Goal: Task Accomplishment & Management: Use online tool/utility

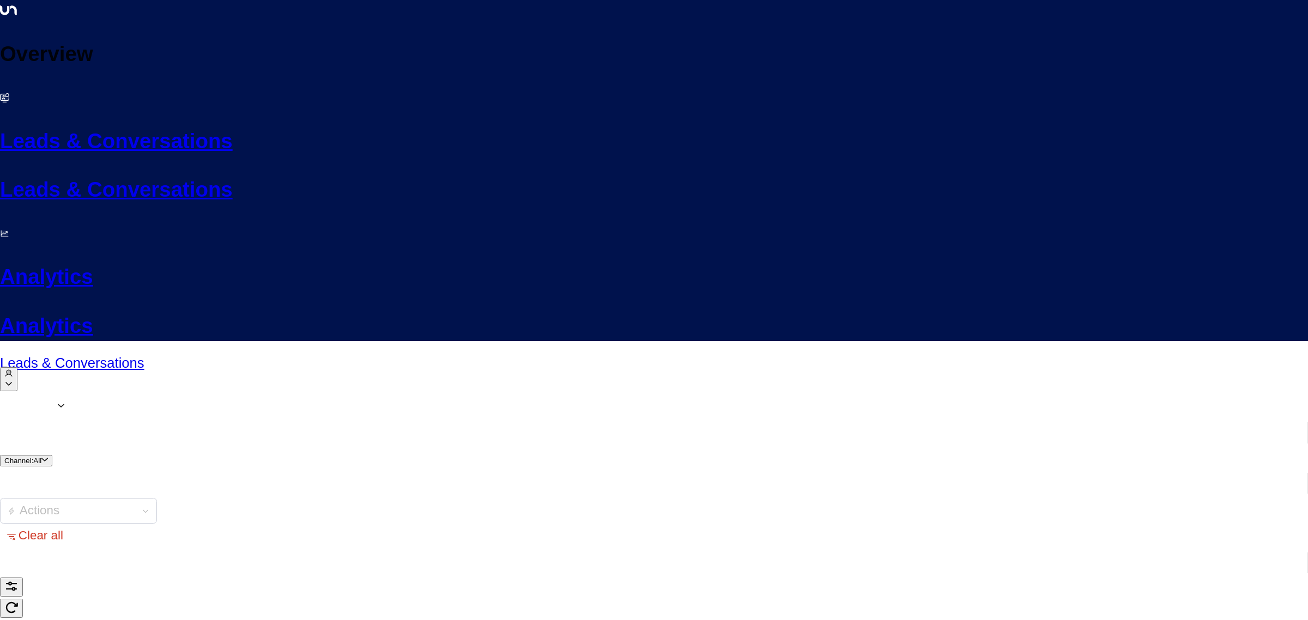
type input "****"
click at [334, 116] on icon "button" at bounding box center [329, 120] width 9 height 9
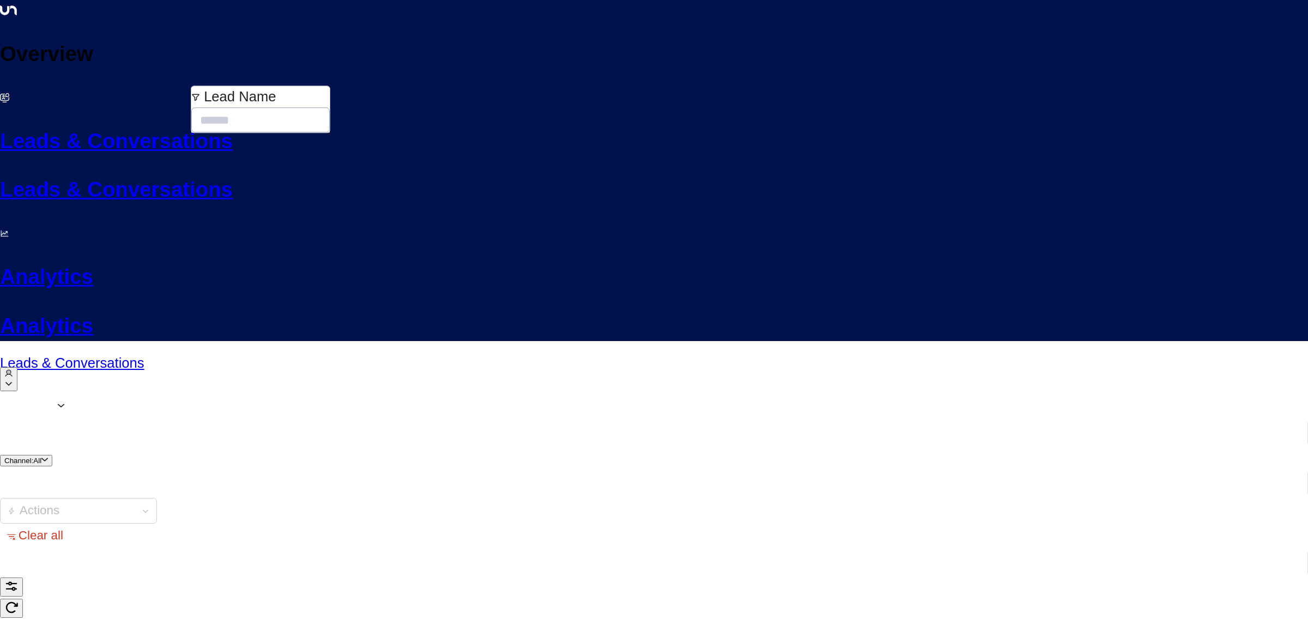
click at [409, 394] on div "Agents 1 Channel: All Actions Clear all" at bounding box center [654, 518] width 1308 height 248
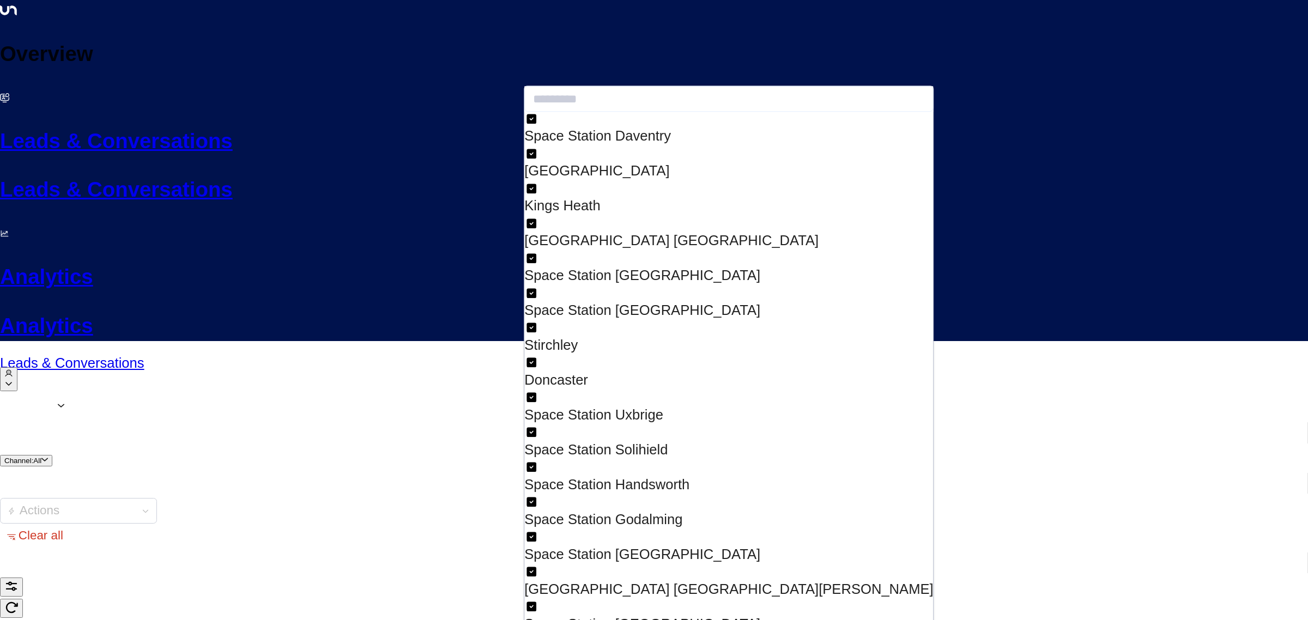
click at [562, 614] on div "Space Station [GEOGRAPHIC_DATA]" at bounding box center [728, 624] width 409 height 21
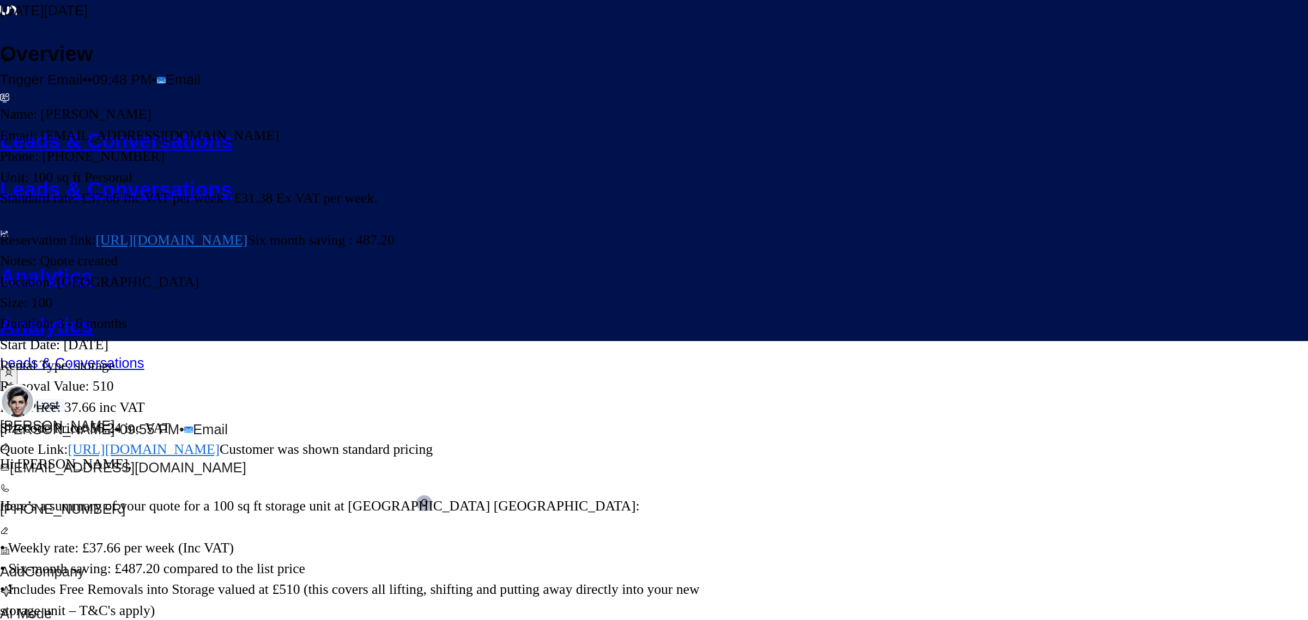
click at [11, 400] on icon "button" at bounding box center [5, 405] width 11 height 11
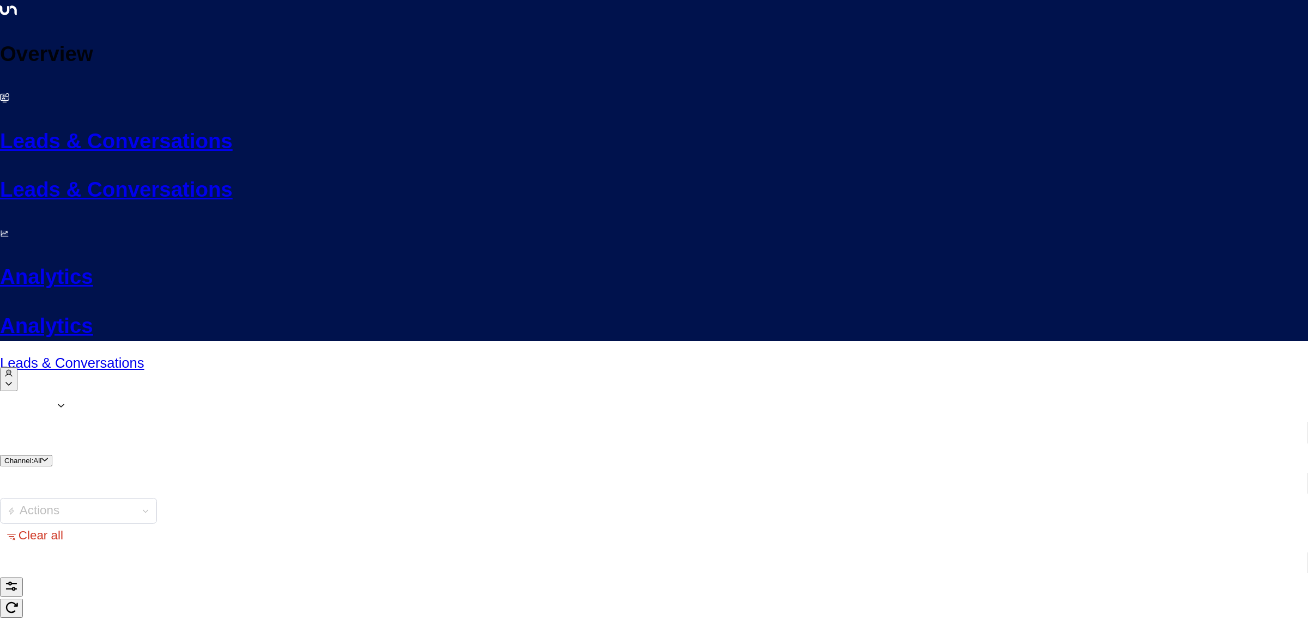
click at [347, 394] on div "Agents 1 Channel: All Actions Clear all" at bounding box center [654, 518] width 1308 height 248
